Goal: Task Accomplishment & Management: Complete application form

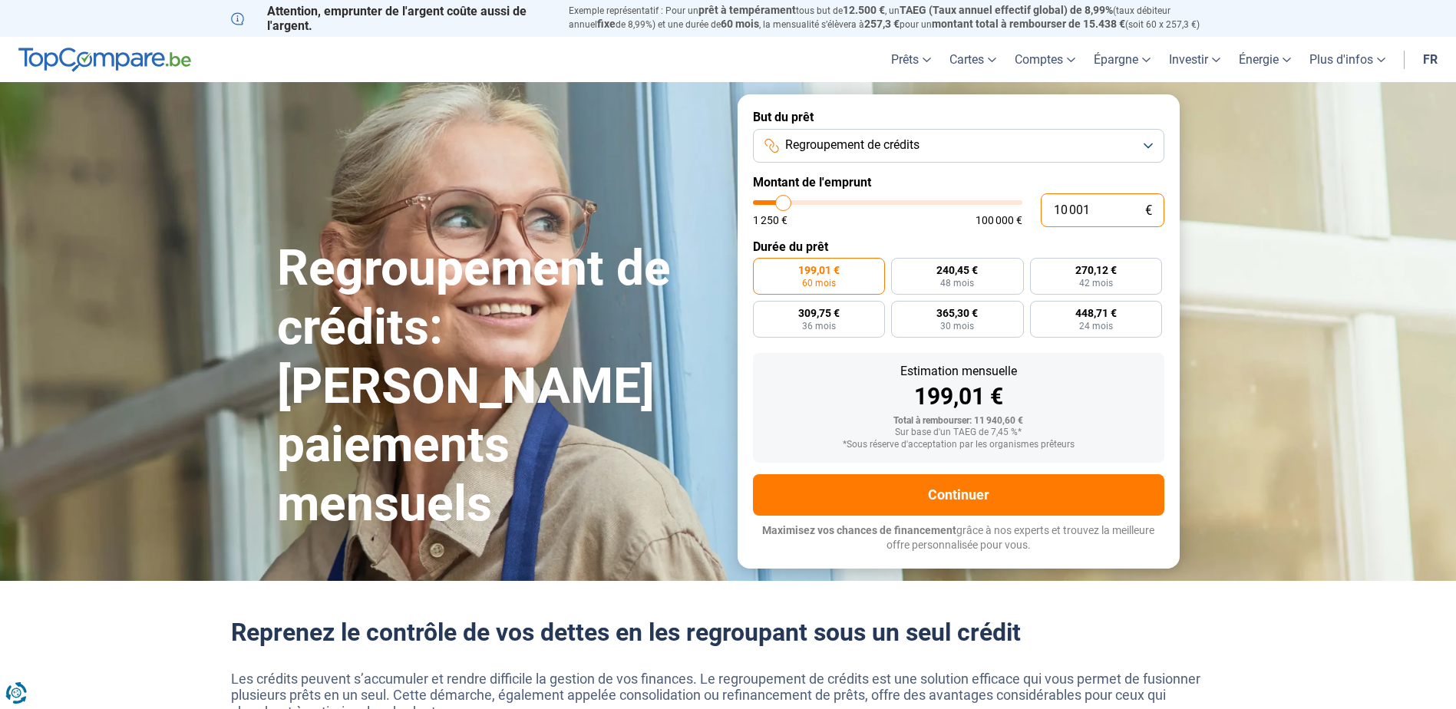
drag, startPoint x: 1082, startPoint y: 203, endPoint x: 954, endPoint y: 193, distance: 128.5
click at [954, 193] on div "10 001 € 1 250 € 100 000 €" at bounding box center [958, 210] width 411 height 34
type input "1"
type input "1250"
type input "13"
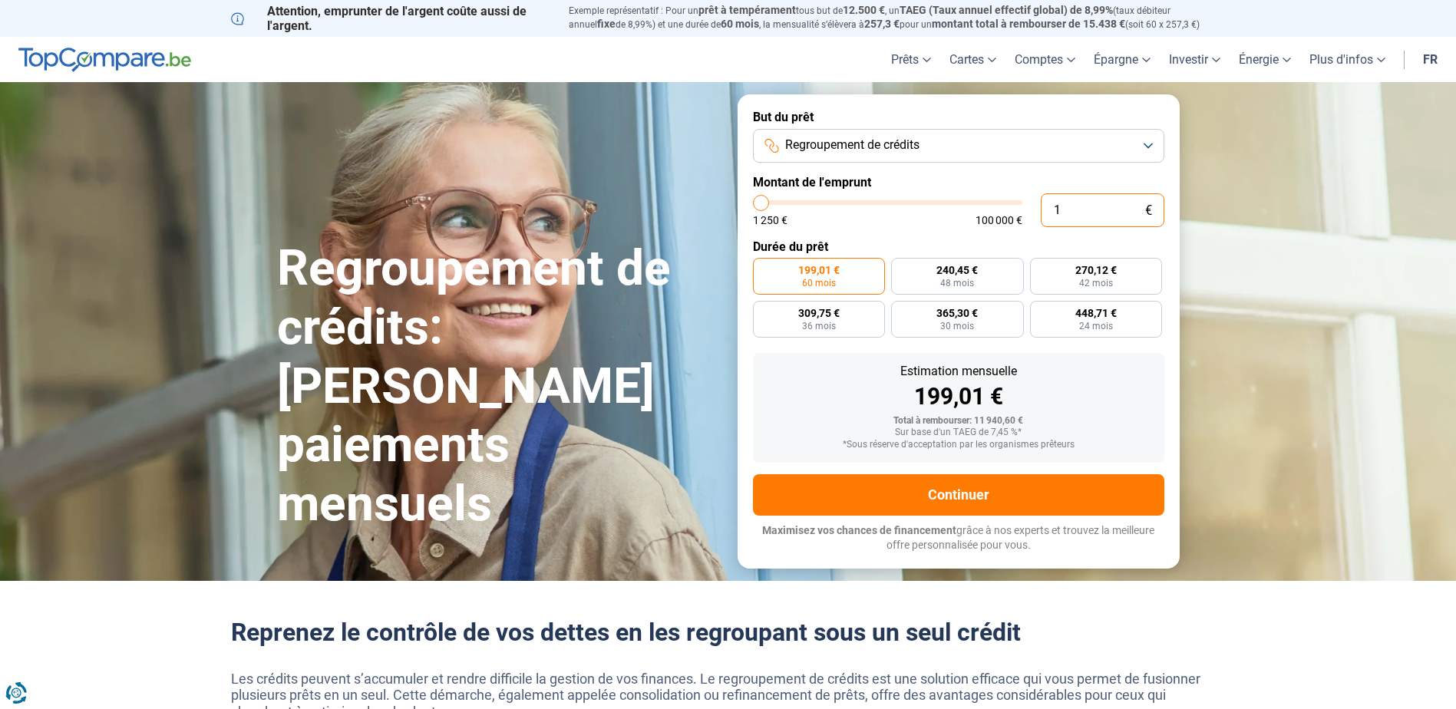
type input "1250"
type input "130"
type input "1250"
type input "1 300"
type input "1250"
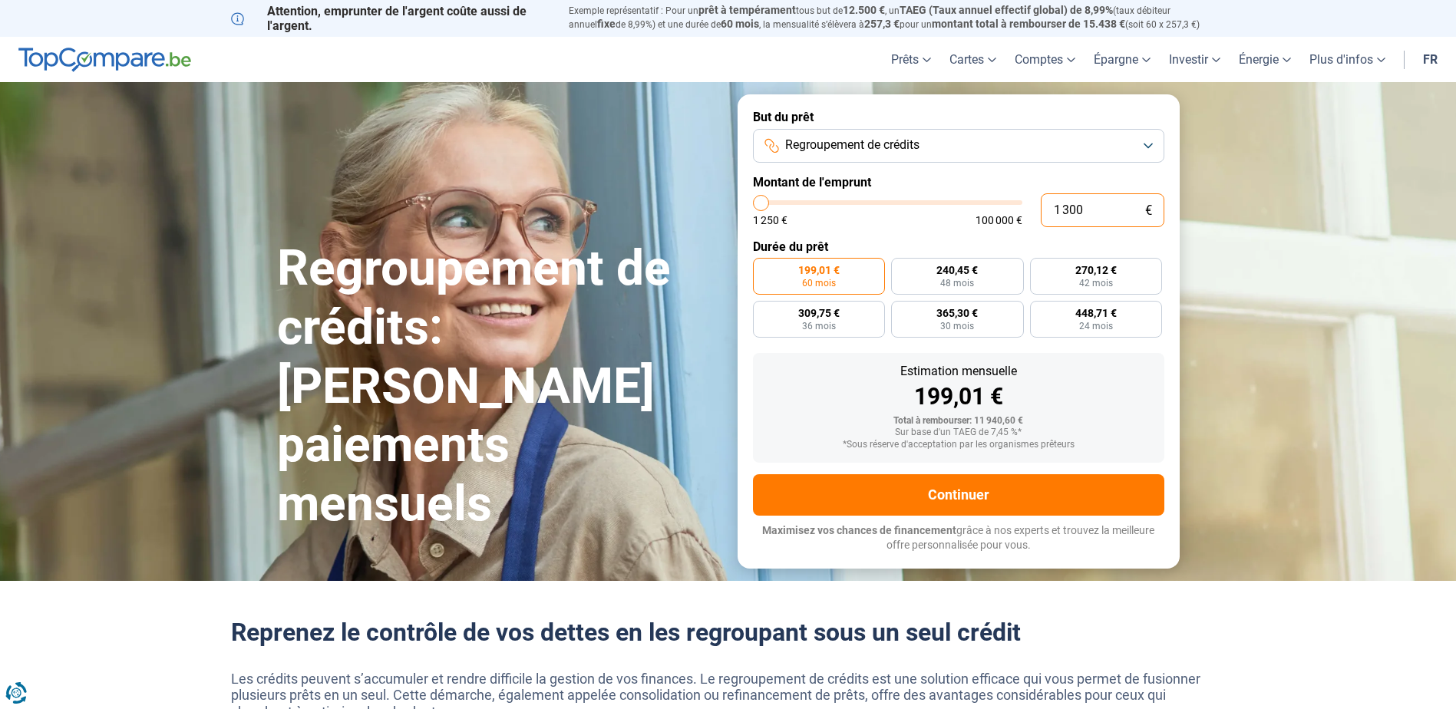
type input "13 000"
type input "13000"
type input "13 000"
click at [750, 403] on form "But du prêt Regroupement de crédits Montant de l'emprunt 13 000 € 1 250 € 100 0…" at bounding box center [958, 330] width 442 height 473
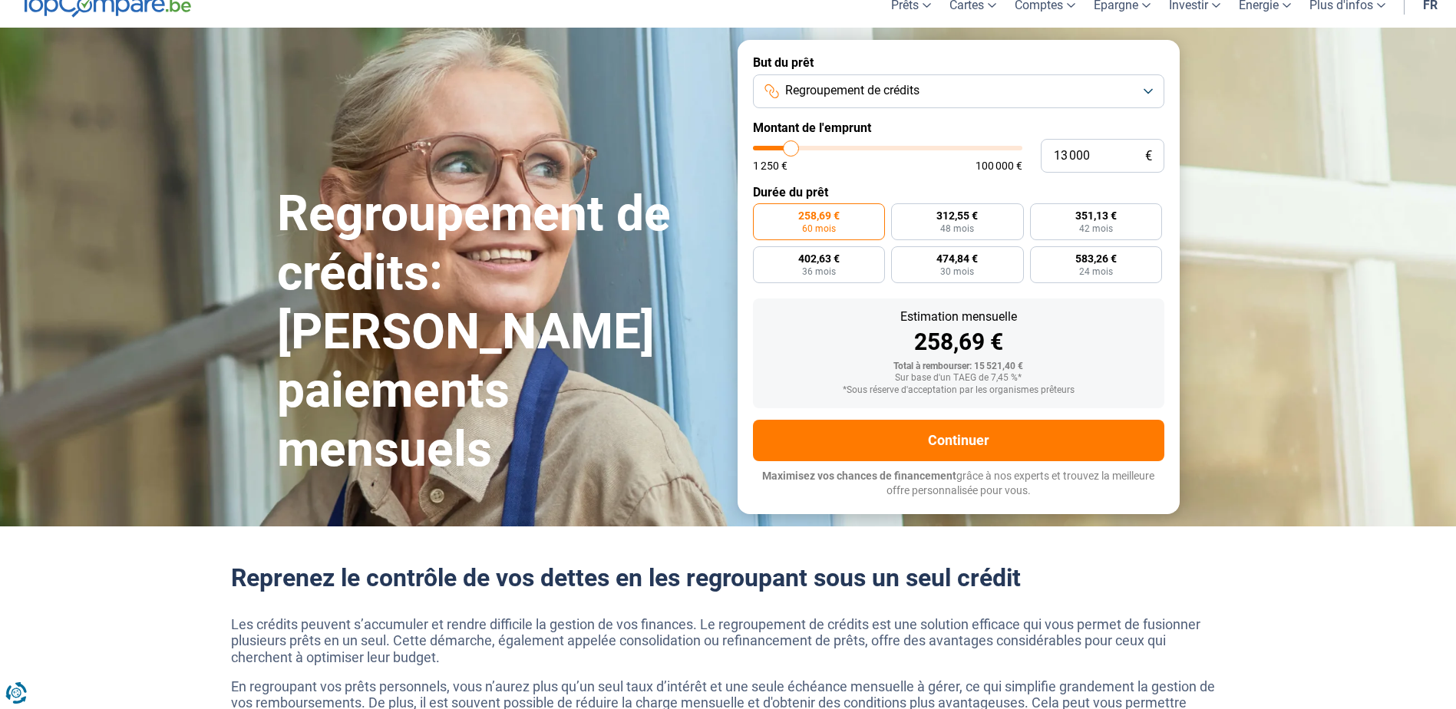
scroll to position [153, 0]
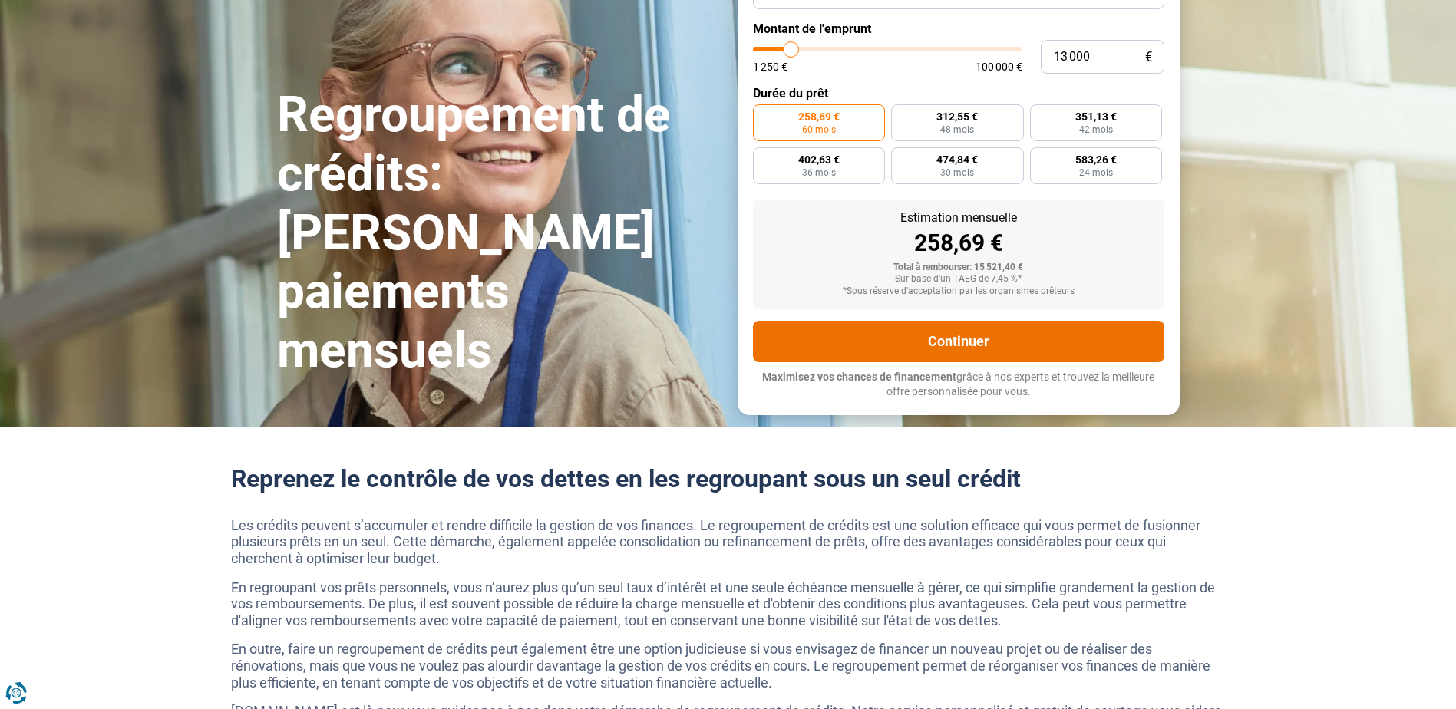
click at [860, 332] on button "Continuer" at bounding box center [958, 341] width 411 height 41
